Goal: Navigation & Orientation: Find specific page/section

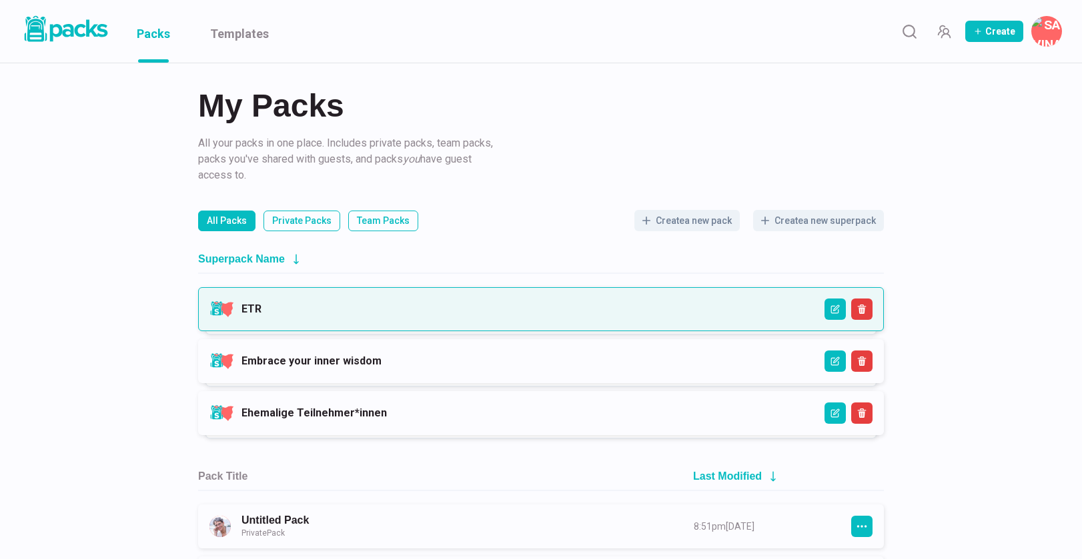
click at [261, 303] on link "ETR" at bounding box center [251, 309] width 20 height 13
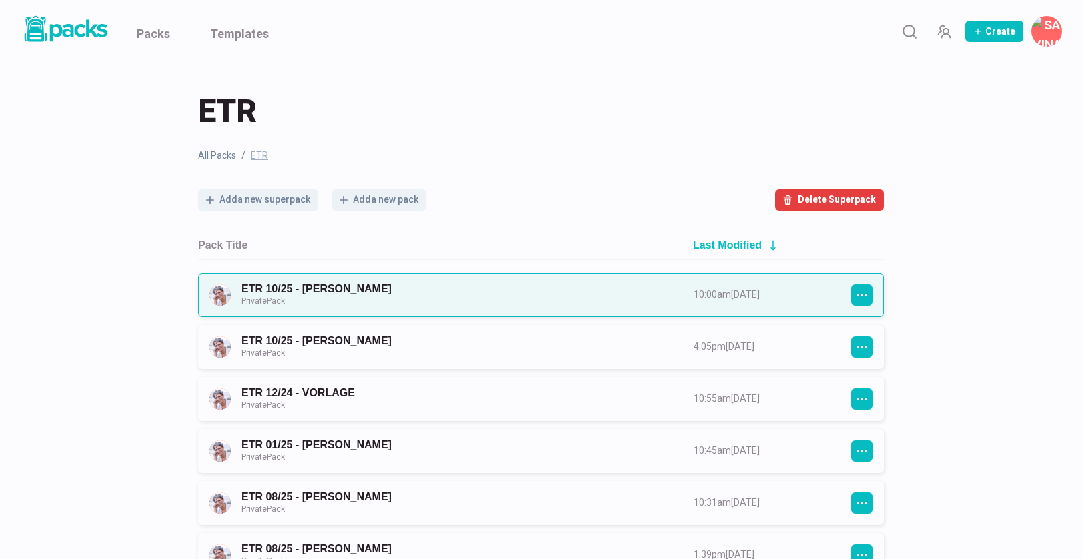
click at [515, 298] on link "ETR 10/25 - [PERSON_NAME] Private Pack" at bounding box center [455, 295] width 428 height 25
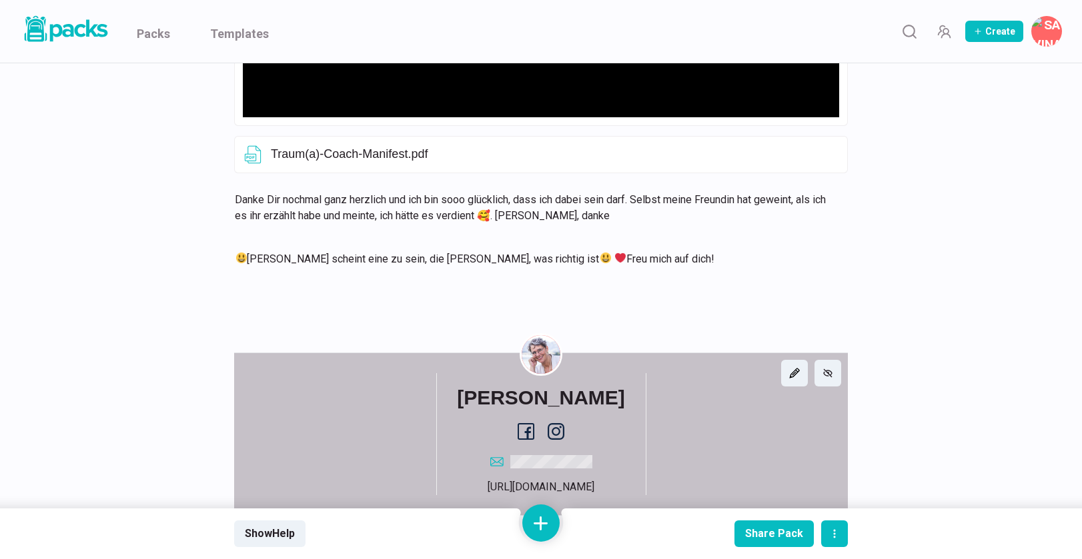
scroll to position [630, 0]
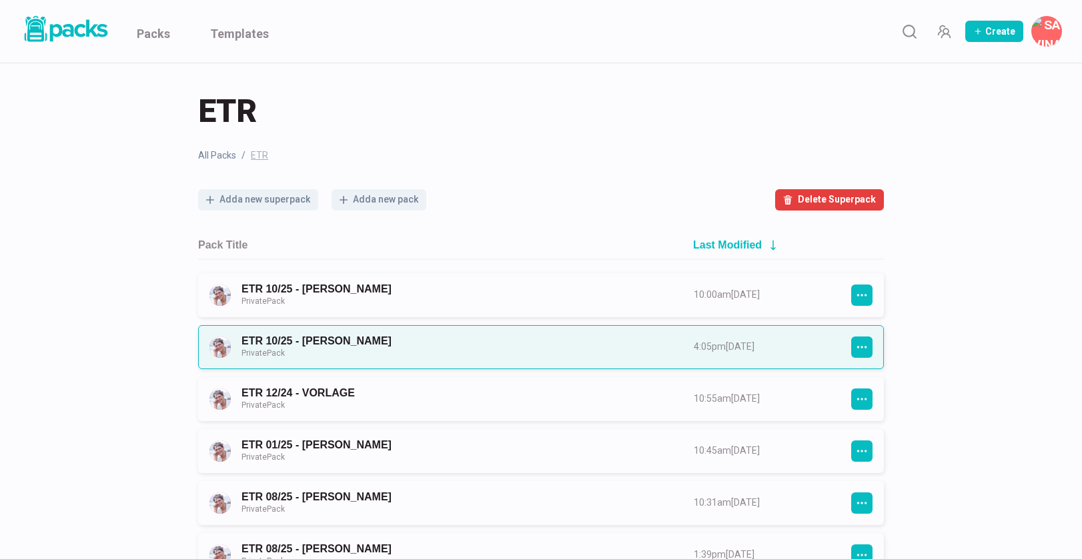
click at [418, 345] on link "ETR 10/25 - [PERSON_NAME] Private Pack" at bounding box center [455, 347] width 428 height 25
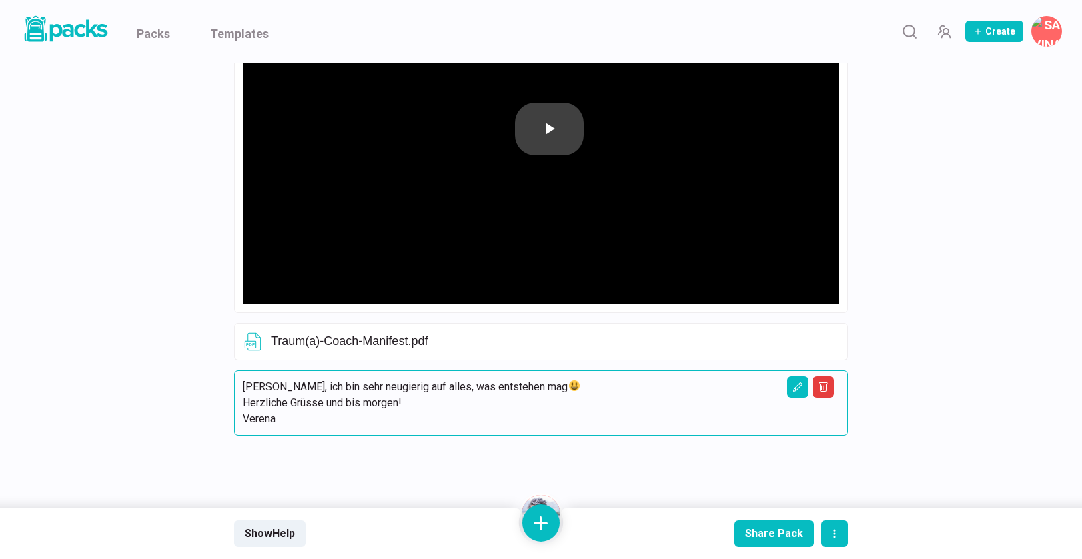
scroll to position [346, 0]
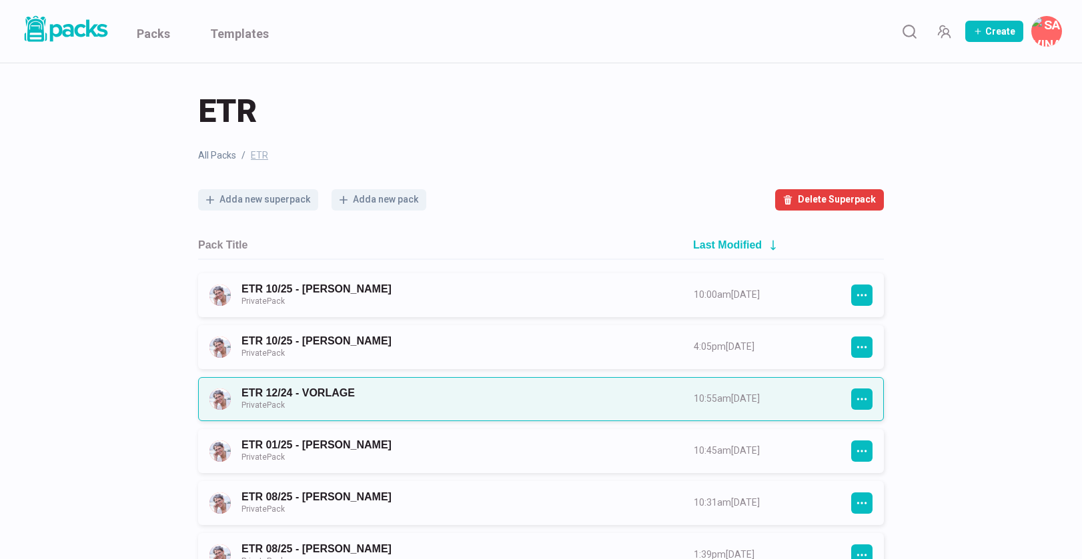
click at [343, 391] on link "ETR 12/24 - VORLAGE Private Pack" at bounding box center [455, 399] width 428 height 25
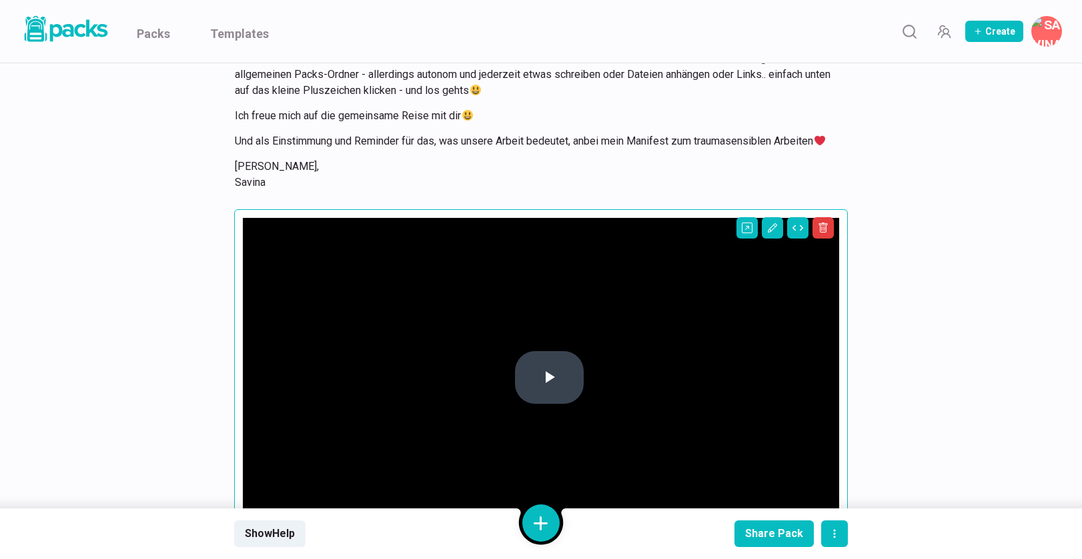
scroll to position [184, 0]
